Goal: Transaction & Acquisition: Purchase product/service

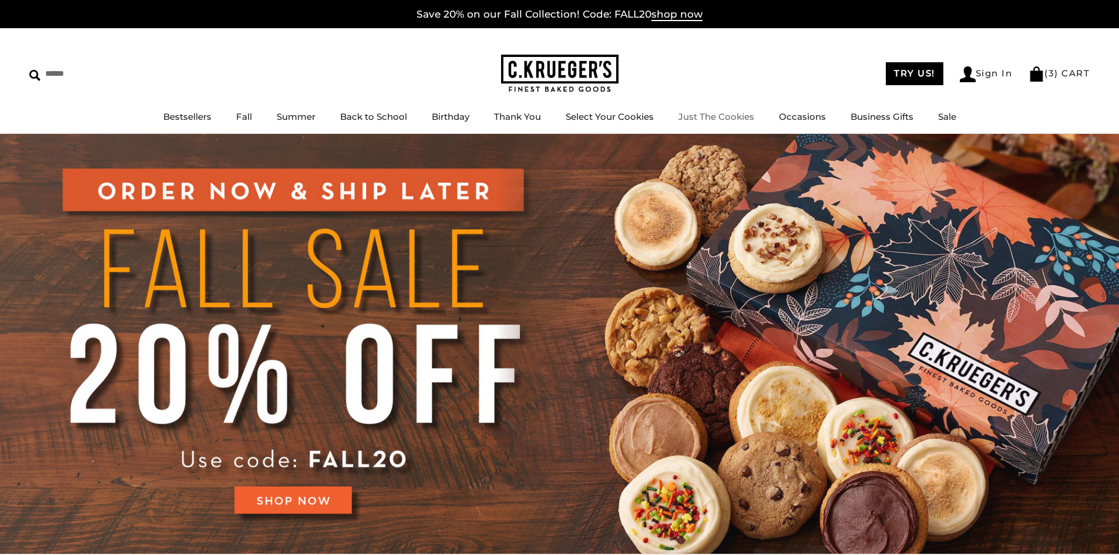
click at [736, 116] on link "Just The Cookies" at bounding box center [717, 116] width 76 height 11
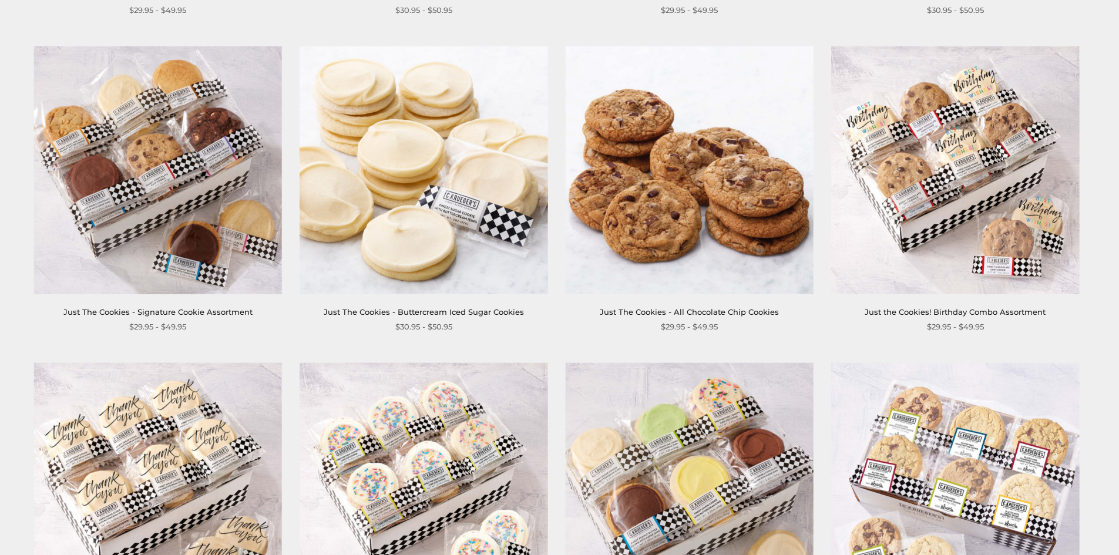
scroll to position [176, 0]
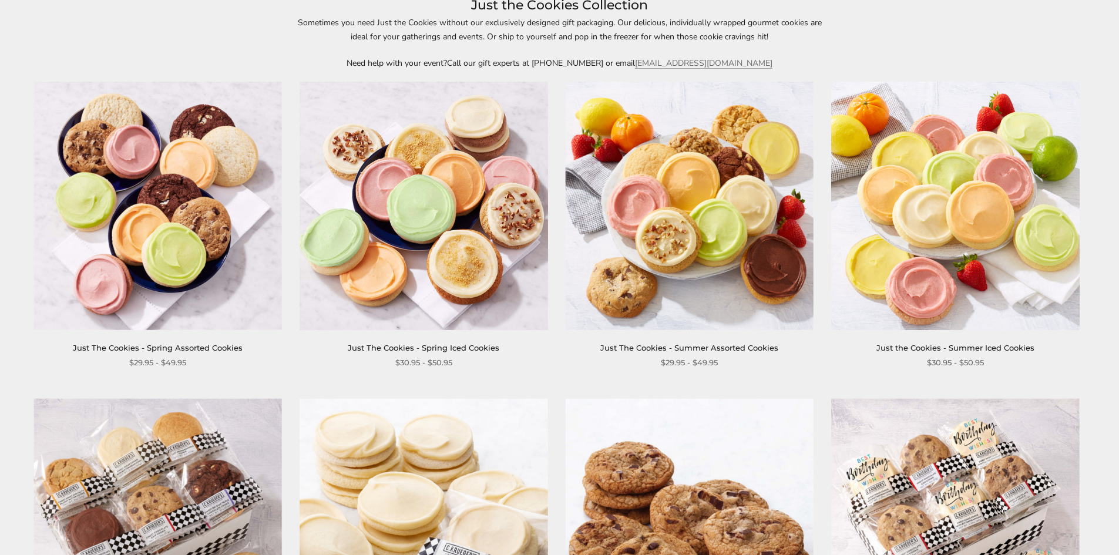
click at [716, 193] on img at bounding box center [690, 206] width 248 height 248
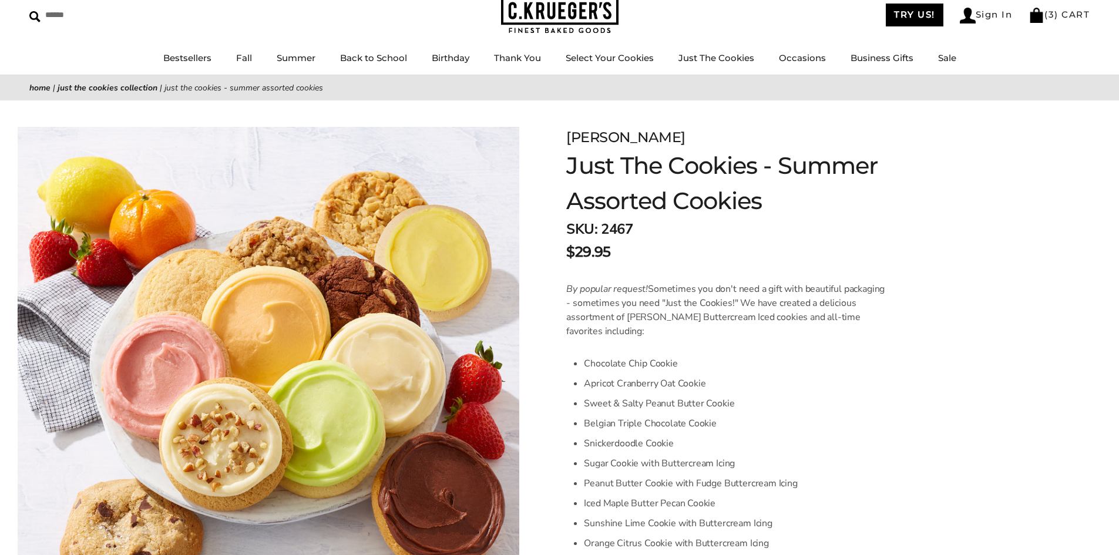
scroll to position [294, 0]
